Goal: Task Accomplishment & Management: Manage account settings

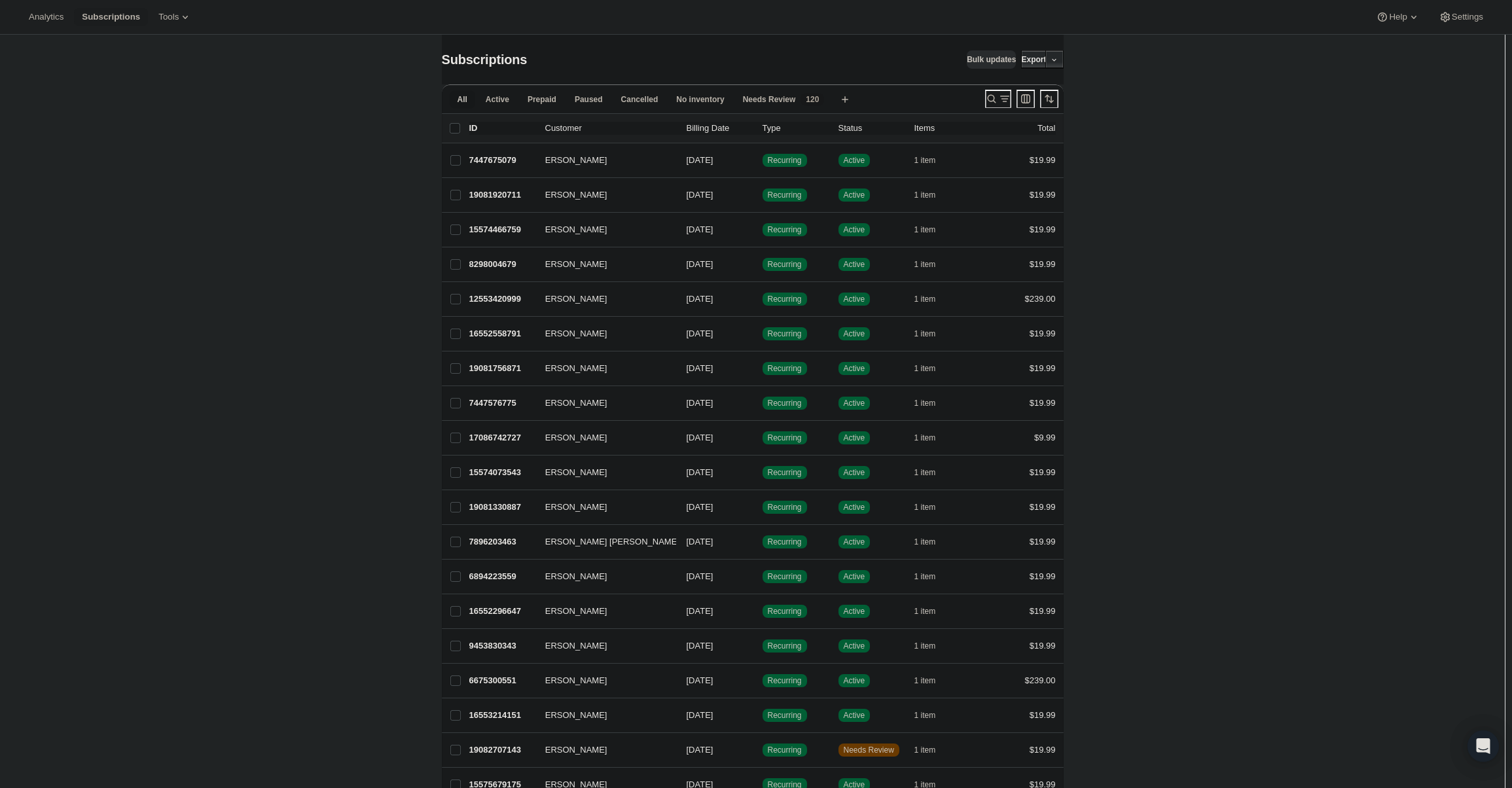
scroll to position [26, 0]
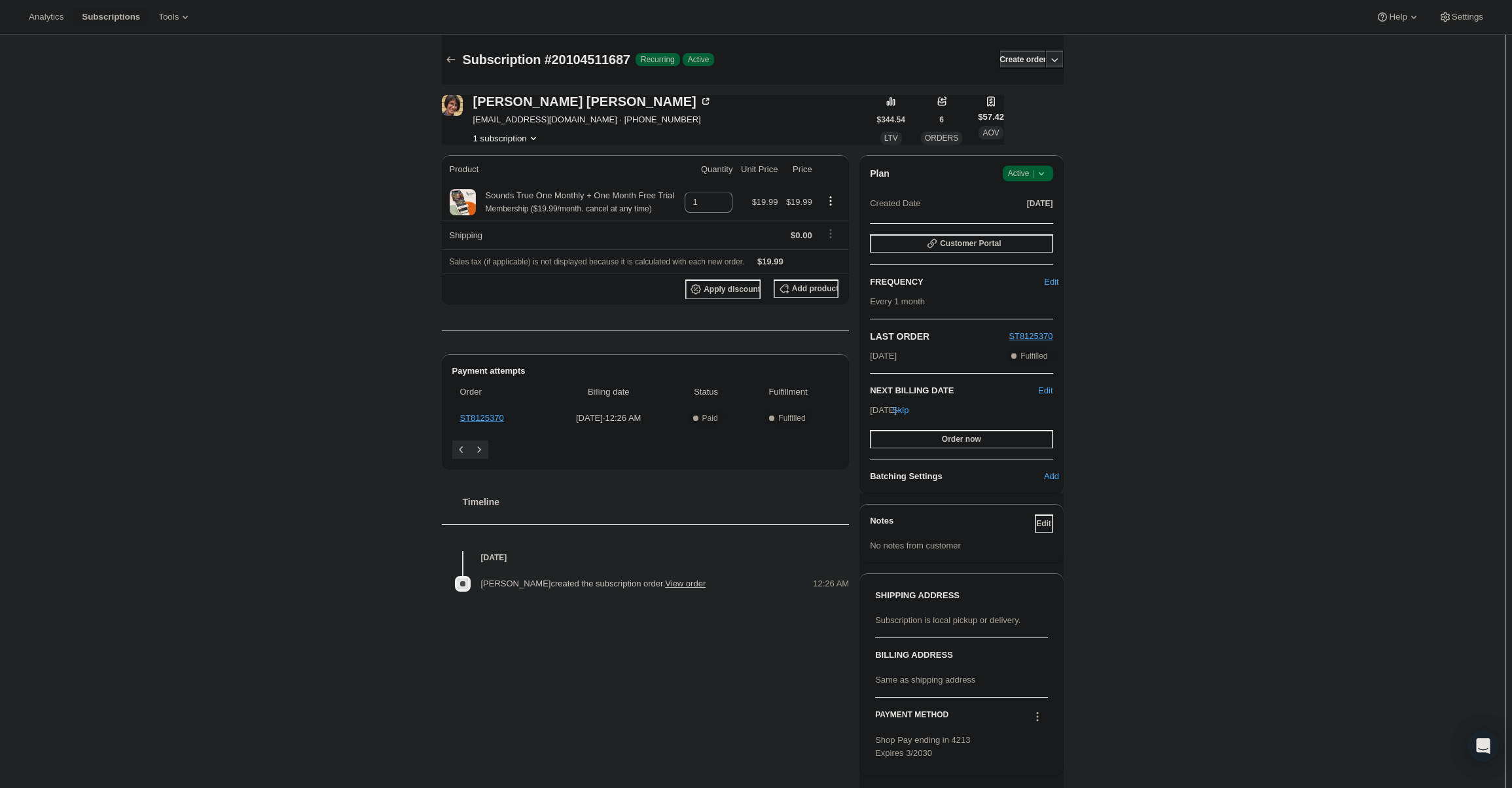
click at [1023, 164] on div "Plan Success Active | Created Date Sep 7, 2025 Customer Portal FREQUENCY Edit E…" at bounding box center [961, 325] width 204 height 339
click at [1028, 172] on span "Active |" at bounding box center [1028, 173] width 40 height 13
click at [1030, 226] on span "Cancel subscription" at bounding box center [1032, 221] width 74 height 10
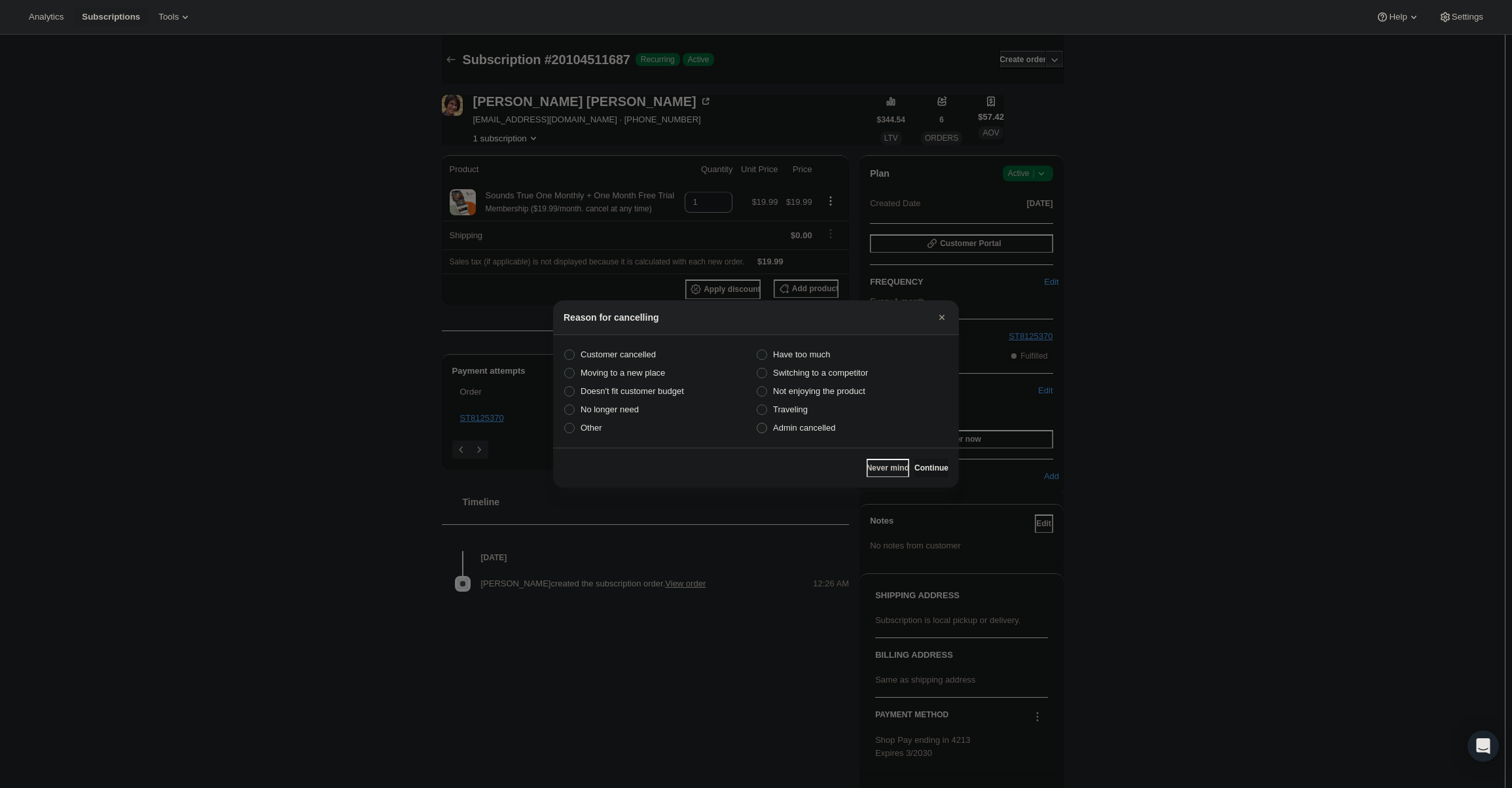
drag, startPoint x: 776, startPoint y: 431, endPoint x: 794, endPoint y: 436, distance: 18.7
click at [777, 431] on span "Admin cancelled" at bounding box center [804, 428] width 62 height 10
click at [757, 423] on input "Admin cancelled" at bounding box center [756, 423] width 1 height 1
radio input "true"
click at [926, 469] on span "Continue" at bounding box center [931, 468] width 34 height 10
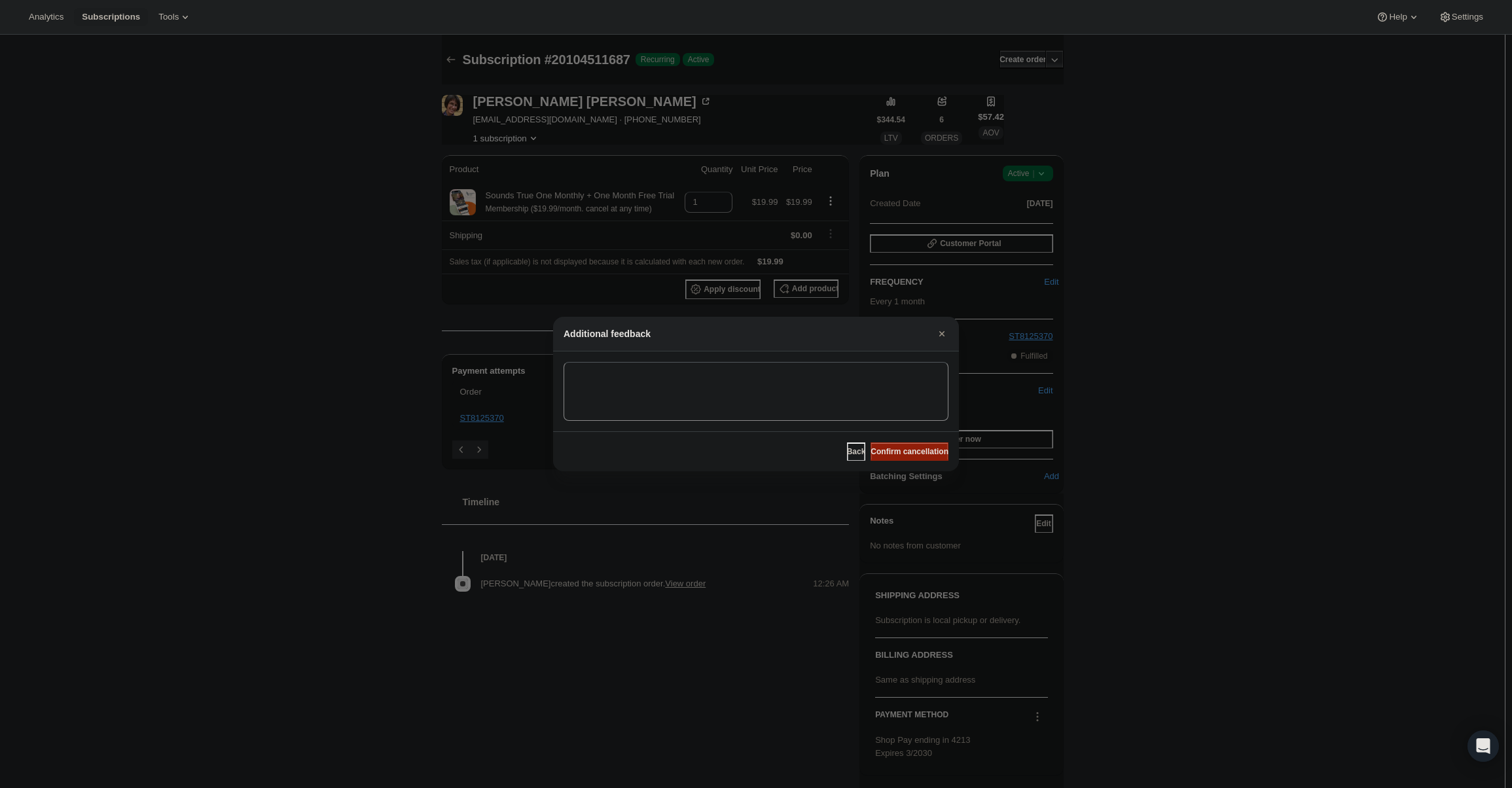
click at [907, 457] on button "Confirm cancellation" at bounding box center [909, 451] width 78 height 18
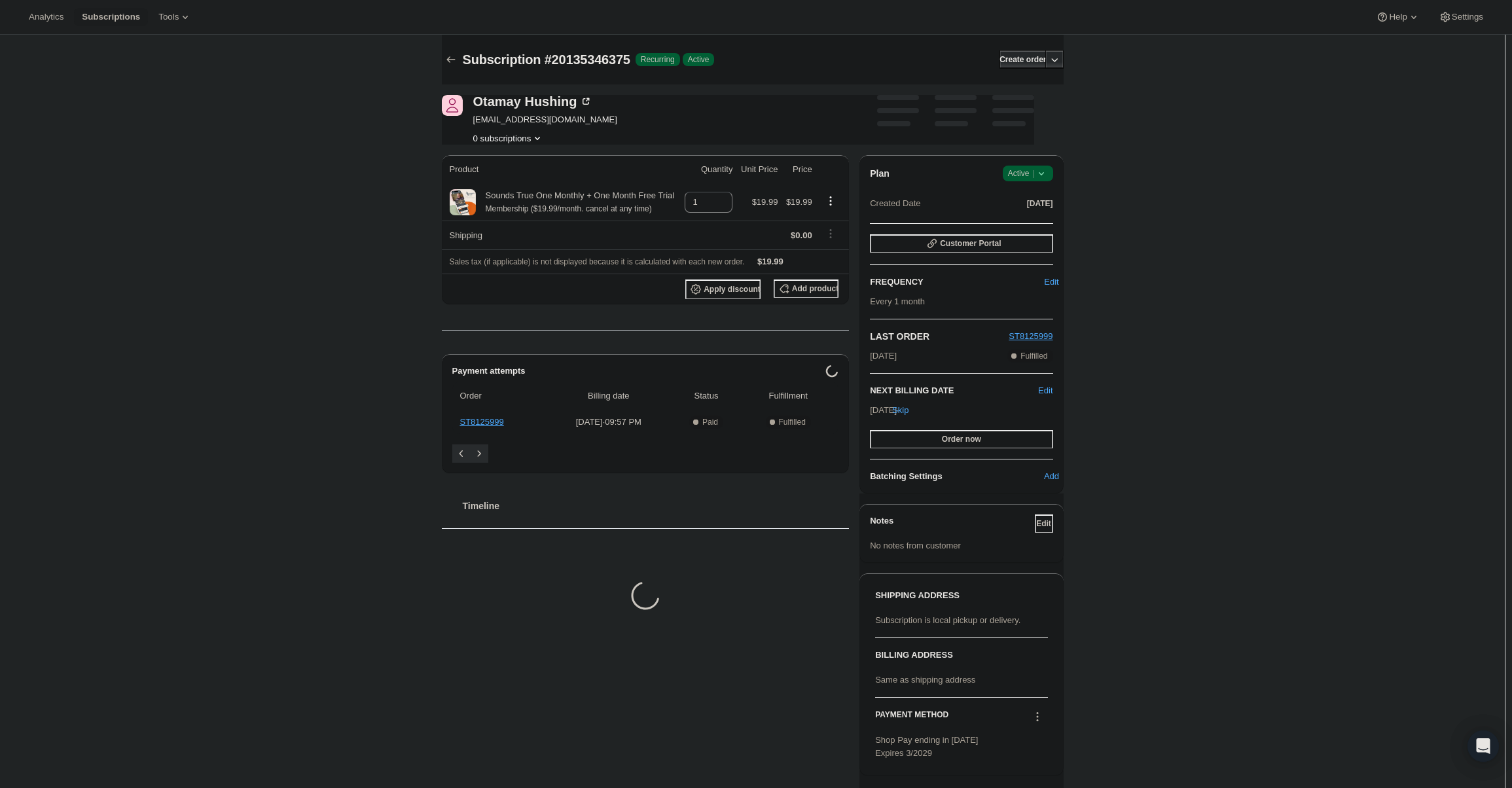
click at [1051, 173] on span "Success Active |" at bounding box center [1028, 174] width 50 height 16
click at [1043, 219] on span "Cancel subscription" at bounding box center [1032, 221] width 74 height 10
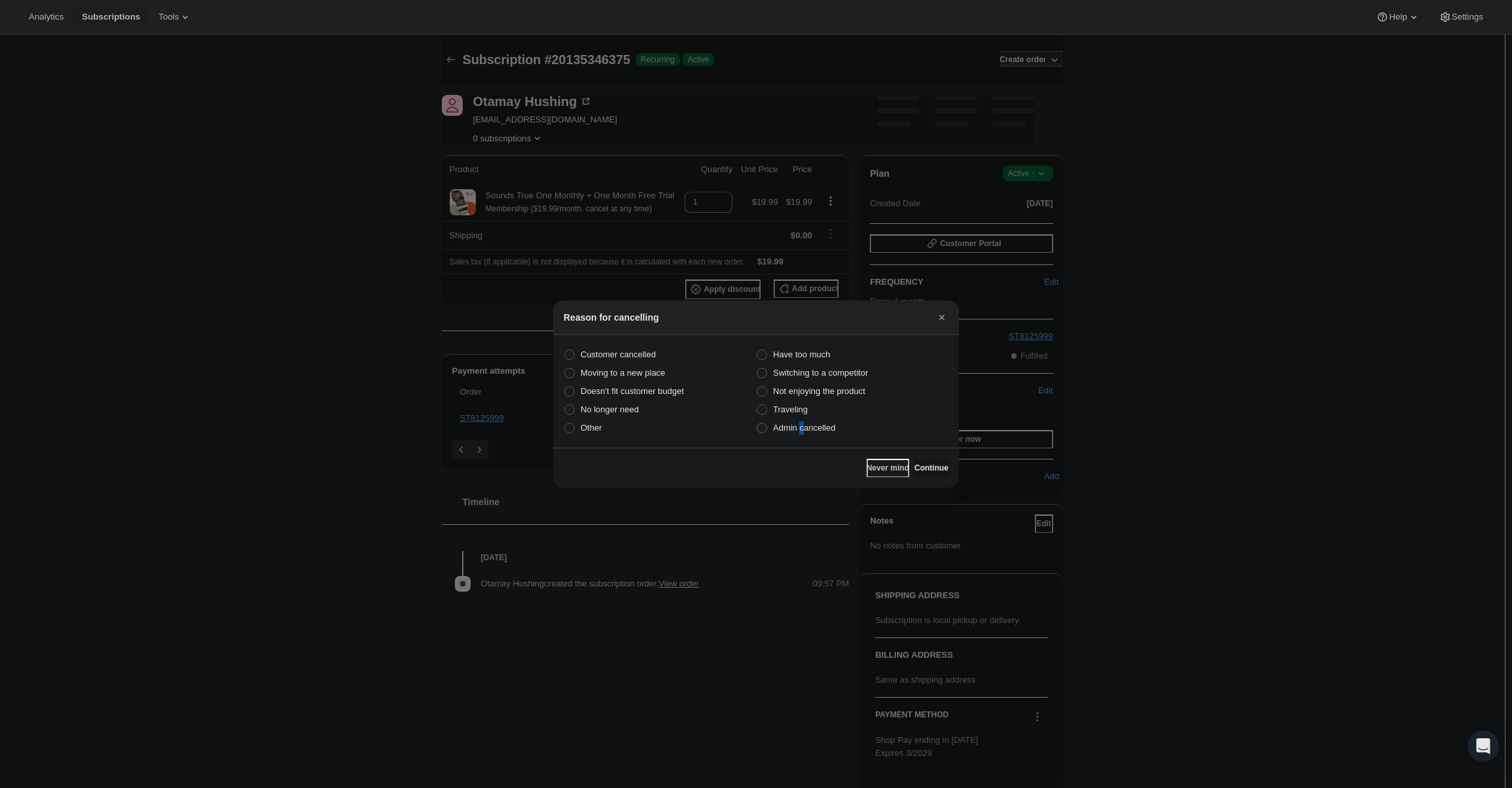
click at [802, 423] on span "Admin cancelled" at bounding box center [804, 428] width 62 height 10
click at [815, 429] on span "Admin cancelled" at bounding box center [804, 428] width 62 height 10
click at [757, 423] on input "Admin cancelled" at bounding box center [756, 423] width 1 height 1
radio input "true"
click at [938, 469] on button "Continue" at bounding box center [931, 467] width 34 height 18
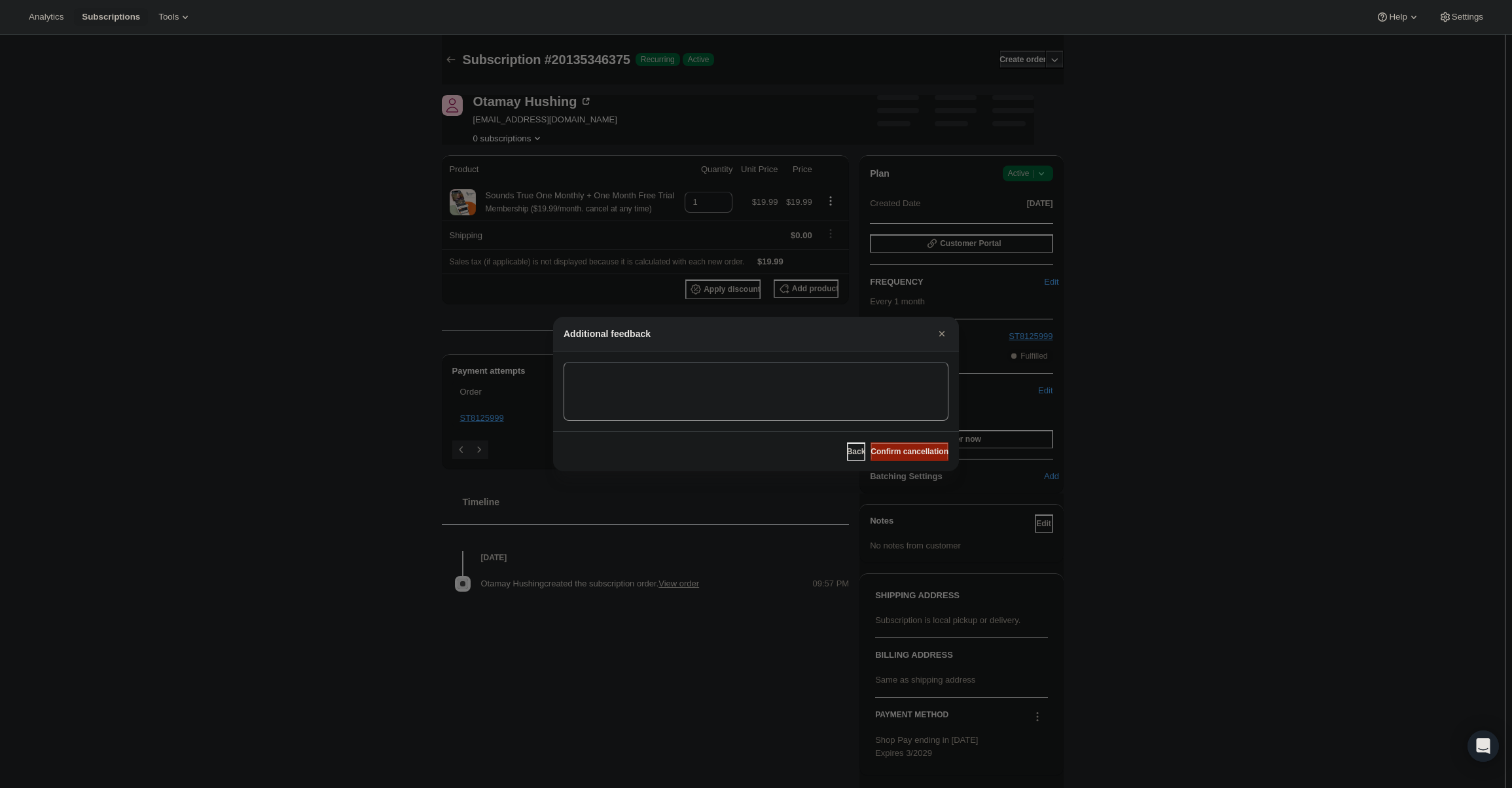
click at [924, 448] on span "Confirm cancellation" at bounding box center [909, 452] width 78 height 10
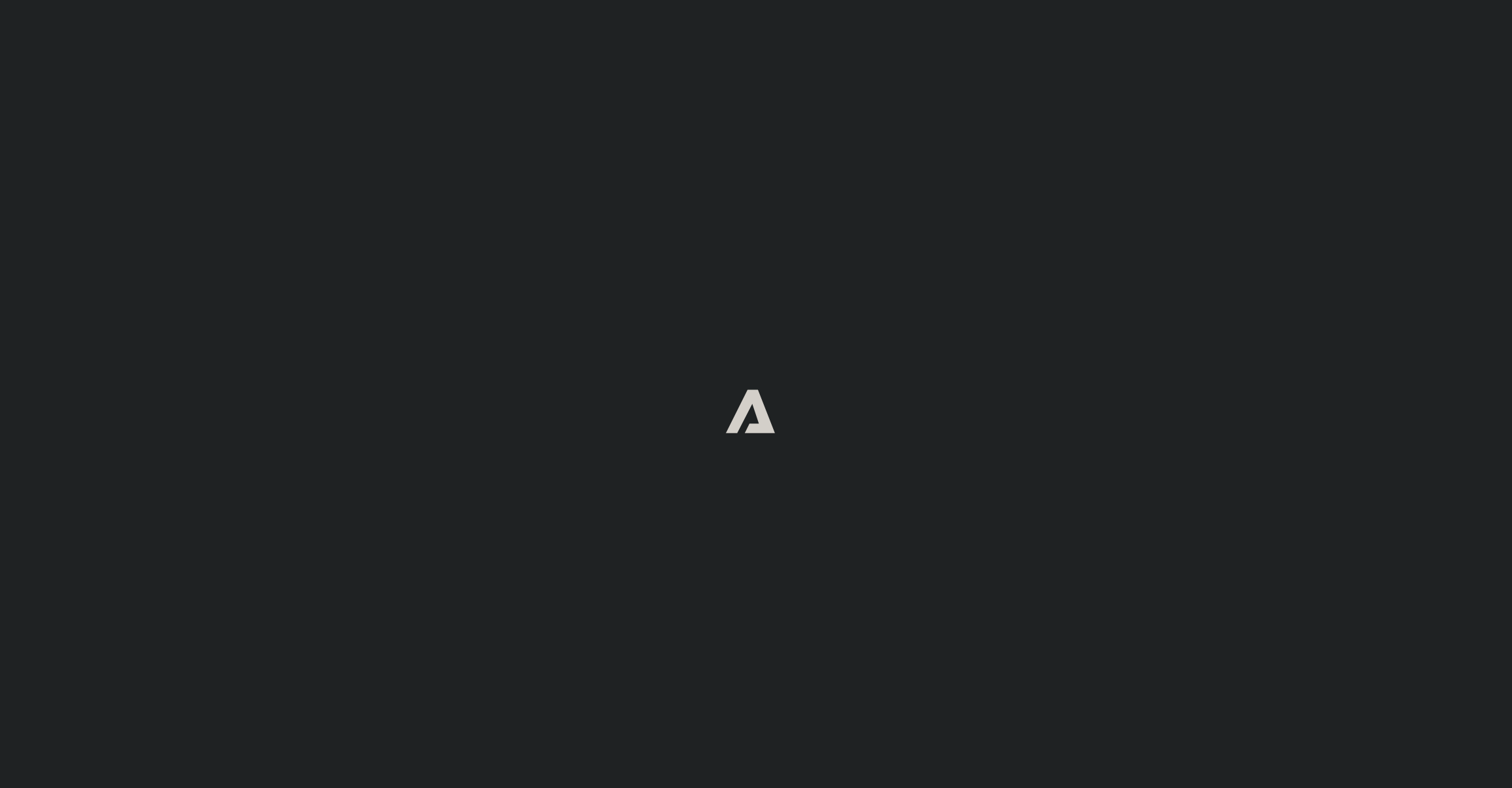
click at [213, 382] on div at bounding box center [756, 410] width 1512 height 822
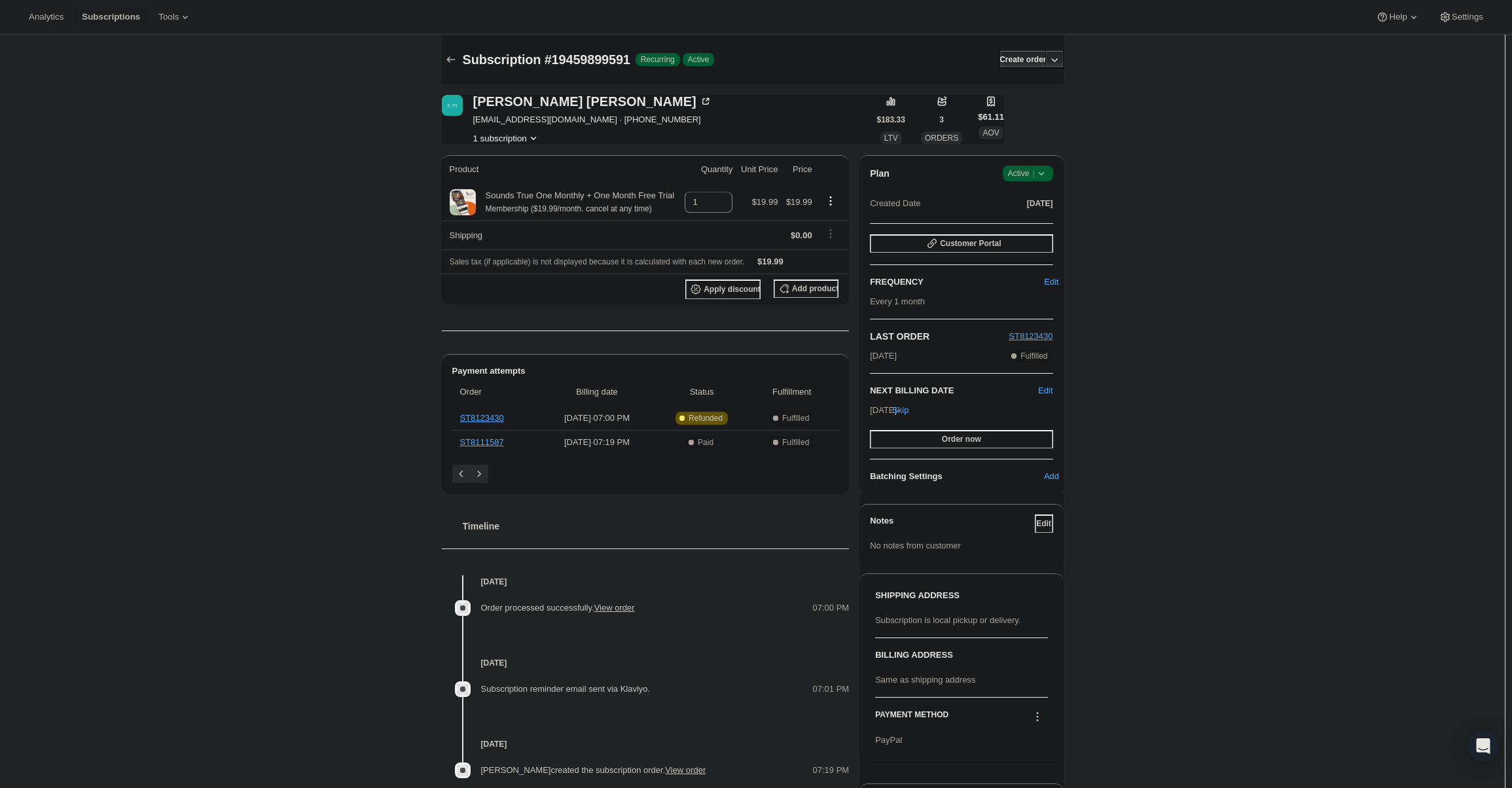
click at [1047, 175] on icon at bounding box center [1041, 173] width 13 height 13
click at [1031, 222] on span "Cancel subscription" at bounding box center [1032, 221] width 74 height 10
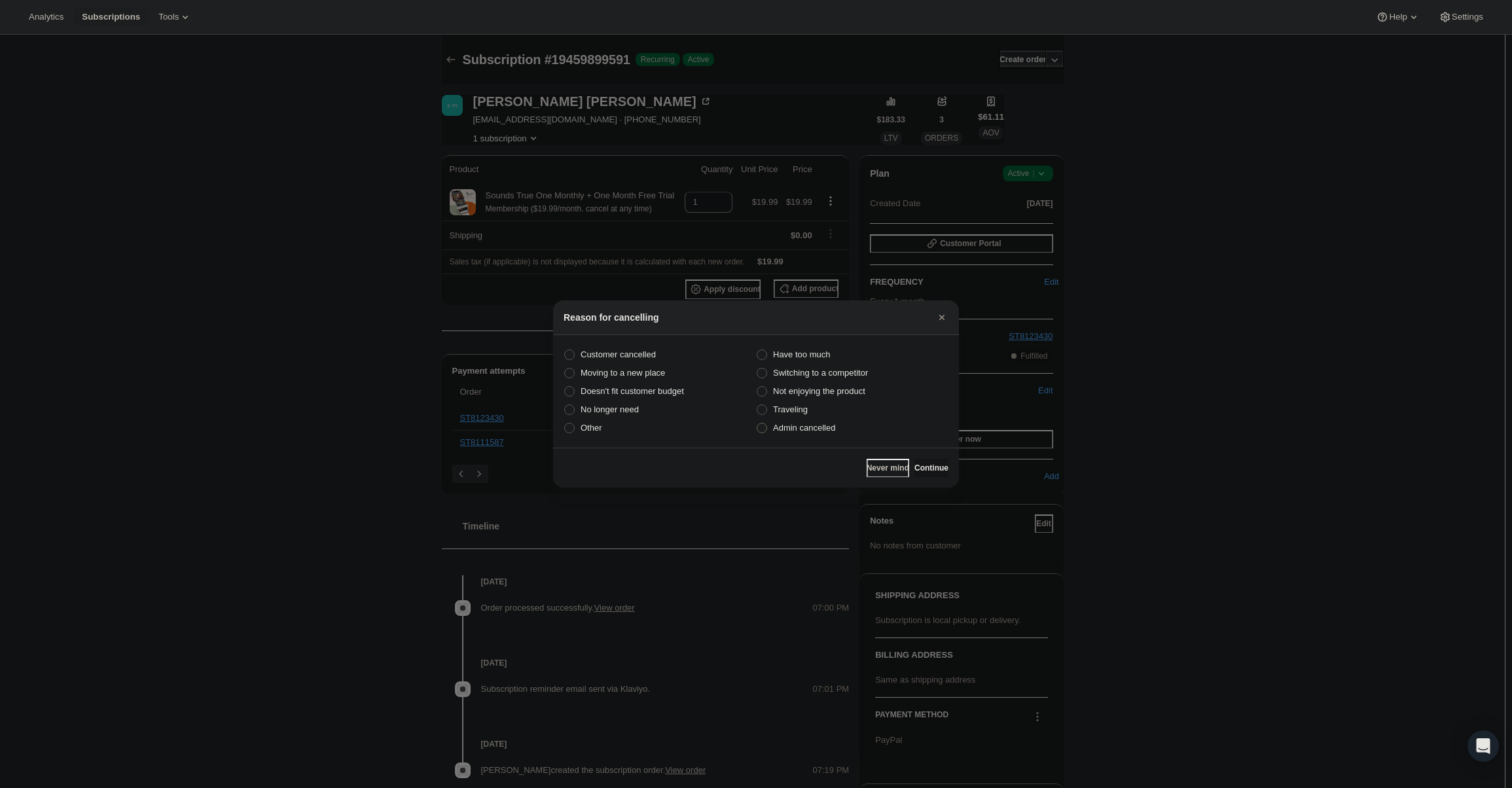
click at [826, 429] on span "Admin cancelled" at bounding box center [804, 428] width 62 height 10
click at [757, 423] on input "Admin cancelled" at bounding box center [756, 423] width 1 height 1
radio input "true"
click at [905, 482] on div "Never mind Continue" at bounding box center [756, 467] width 406 height 40
click at [914, 466] on span "Continue" at bounding box center [931, 468] width 34 height 10
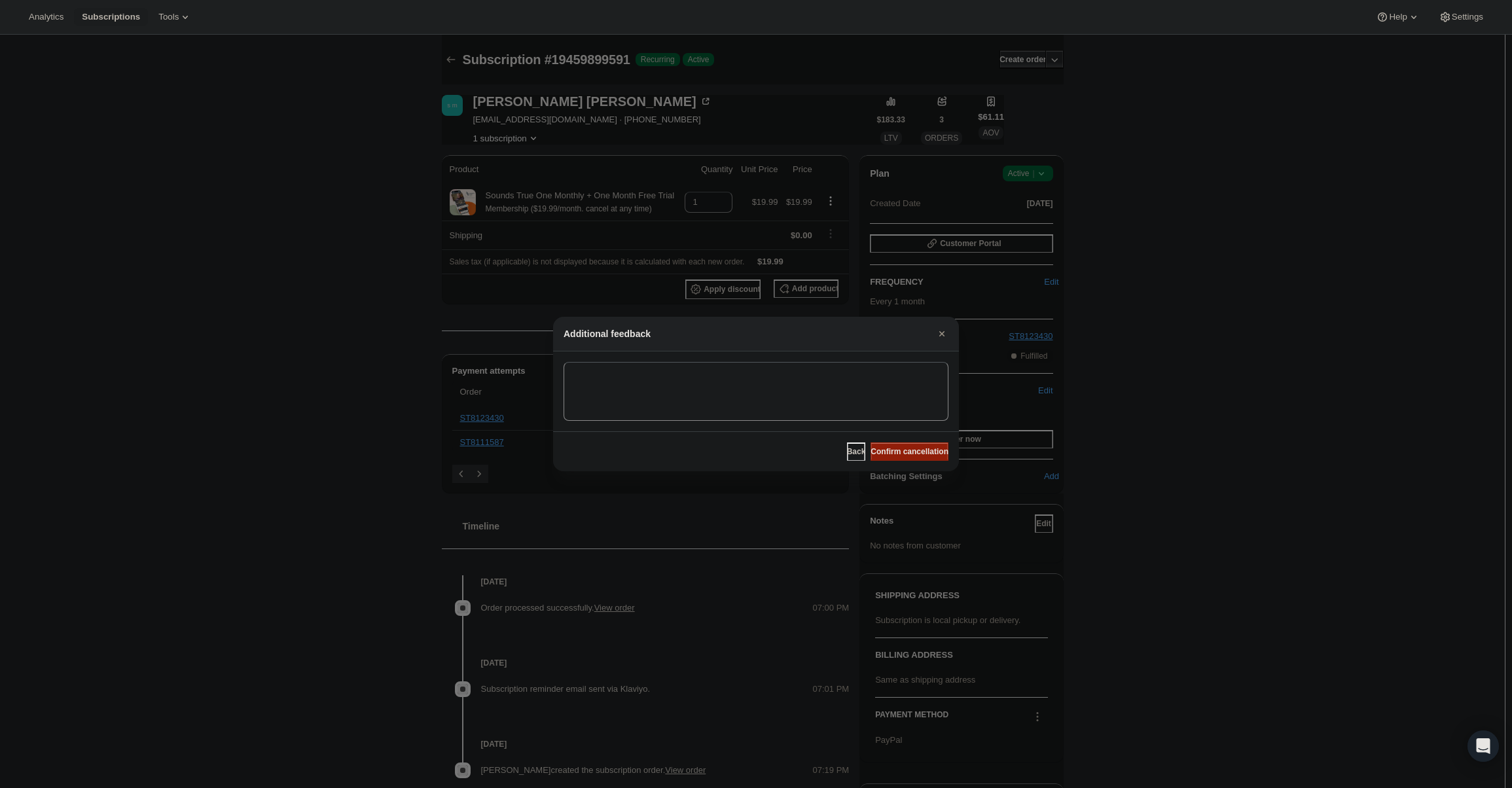
click at [911, 454] on span "Confirm cancellation" at bounding box center [909, 452] width 78 height 10
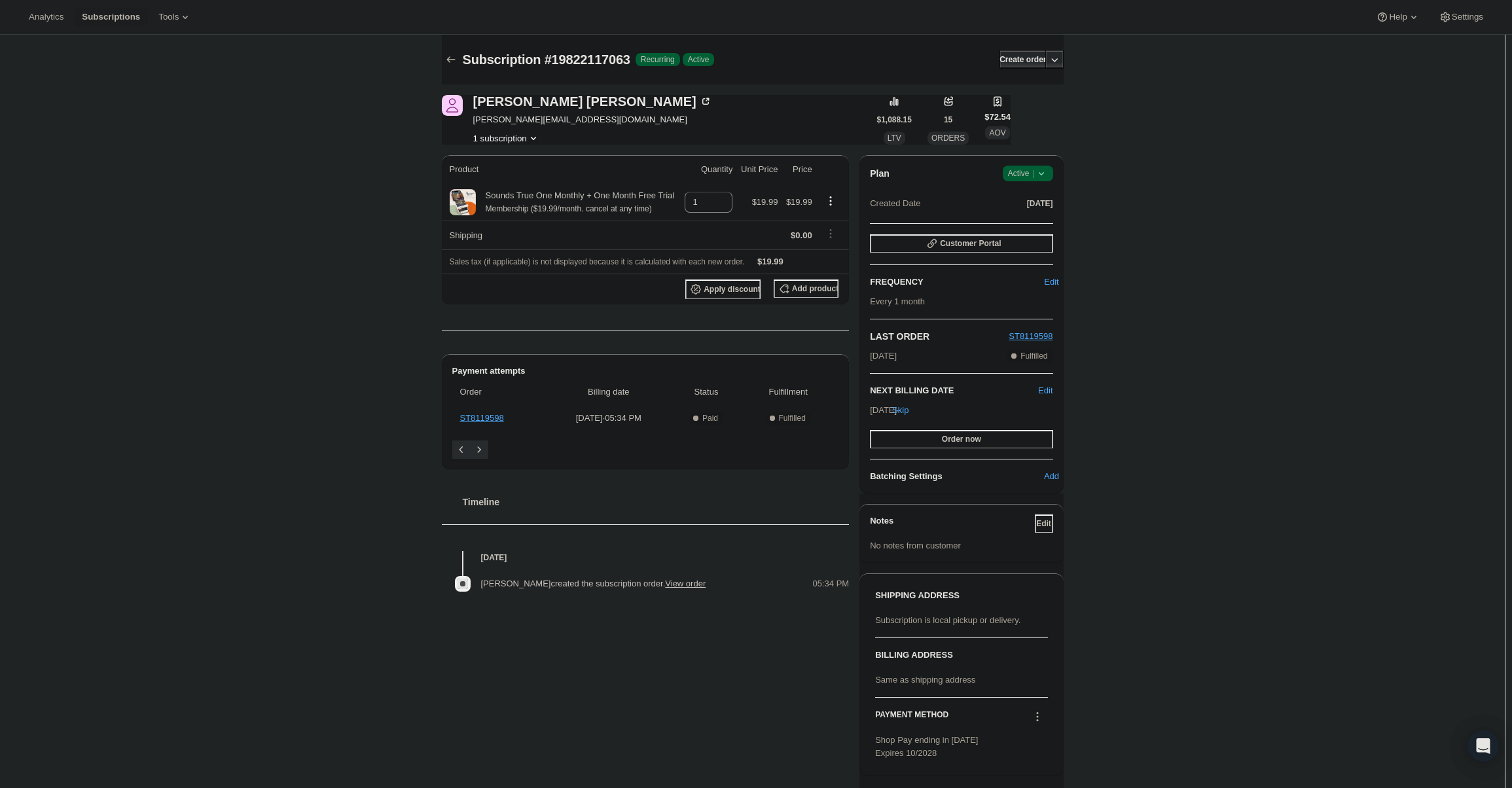
click at [1015, 173] on span "Active |" at bounding box center [1028, 173] width 40 height 13
click at [1035, 218] on span "Cancel subscription" at bounding box center [1032, 221] width 74 height 10
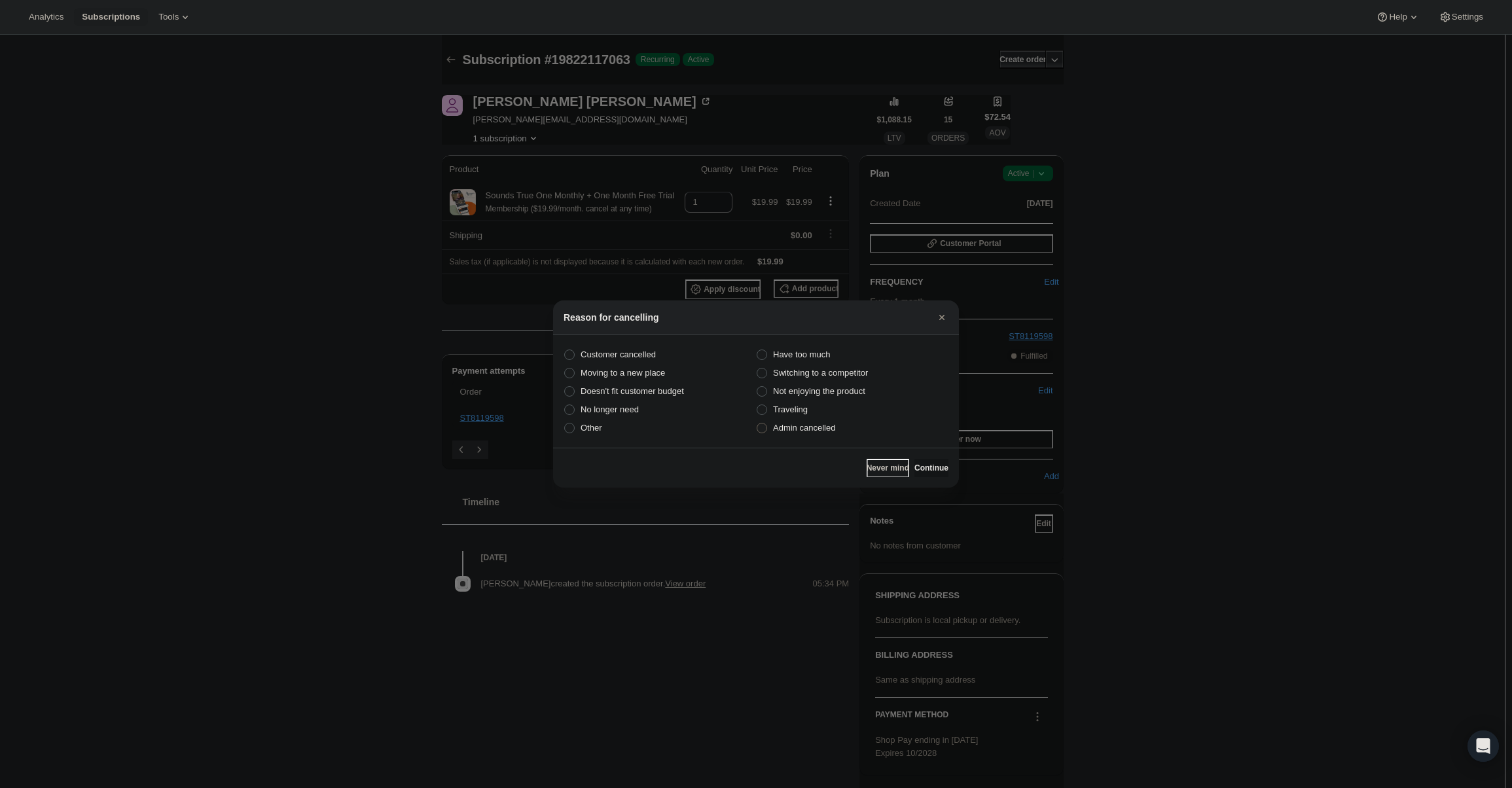
click at [804, 435] on label "Admin cancelled" at bounding box center [851, 428] width 193 height 18
click at [757, 423] on input "Admin cancelled" at bounding box center [756, 423] width 1 height 1
radio input "true"
click at [914, 462] on button "Continue" at bounding box center [931, 467] width 34 height 18
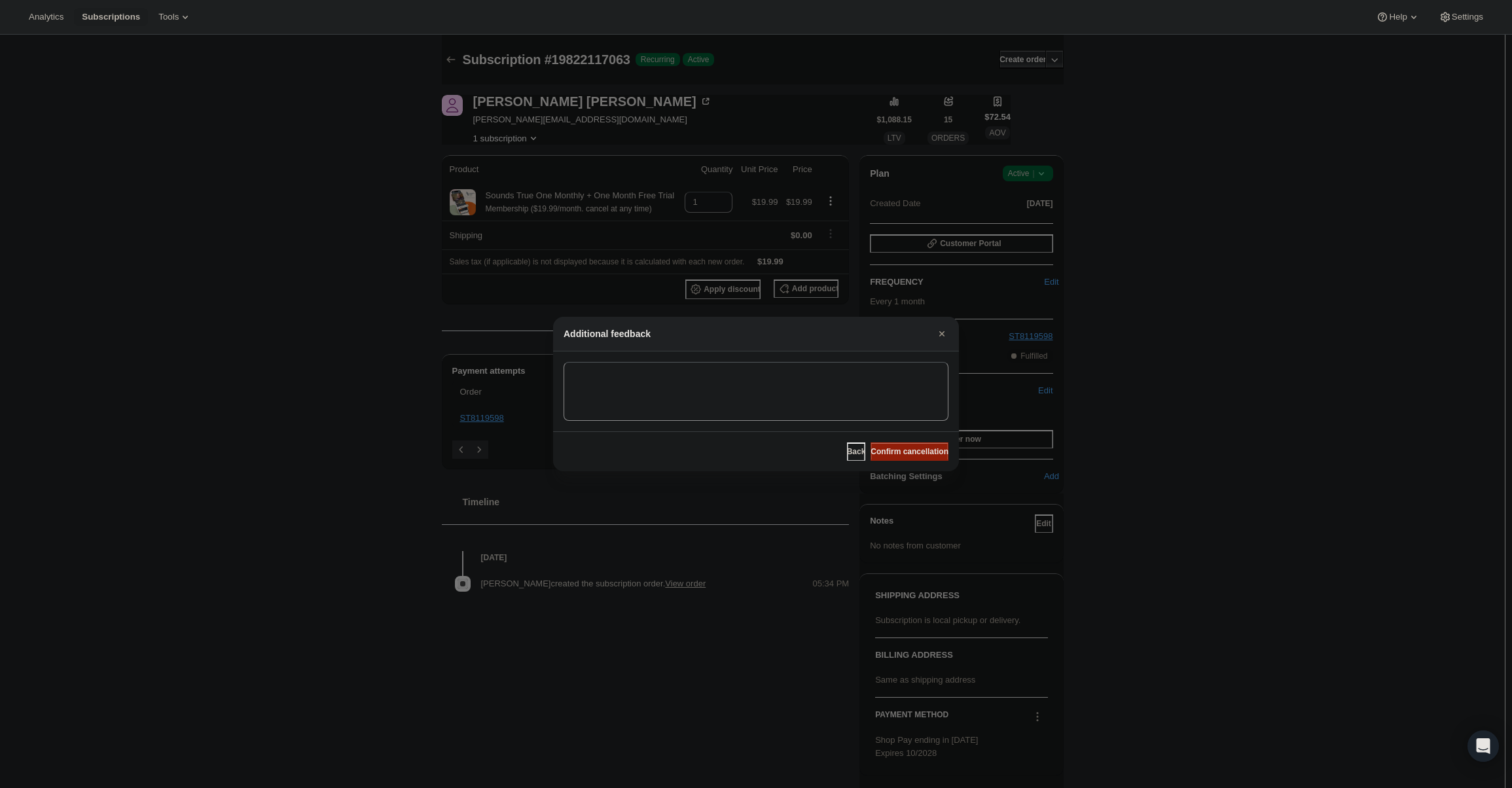
drag, startPoint x: 902, startPoint y: 439, endPoint x: 911, endPoint y: 448, distance: 12.7
click at [907, 446] on div "Back Confirm cancellation" at bounding box center [756, 451] width 406 height 40
click at [912, 453] on span "Confirm cancellation" at bounding box center [909, 452] width 78 height 10
